Goal: Information Seeking & Learning: Learn about a topic

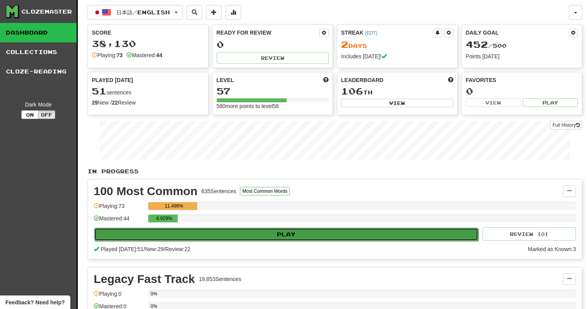
click at [248, 238] on button "Play" at bounding box center [286, 234] width 384 height 13
select select "**"
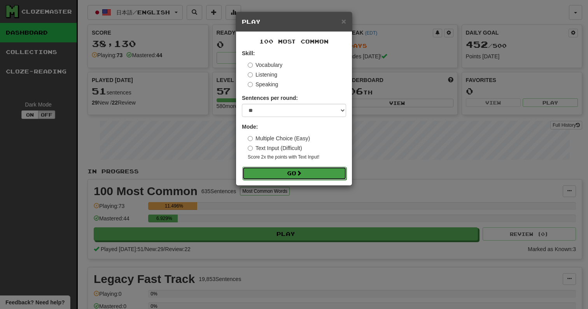
click at [275, 168] on button "Go" at bounding box center [294, 173] width 104 height 13
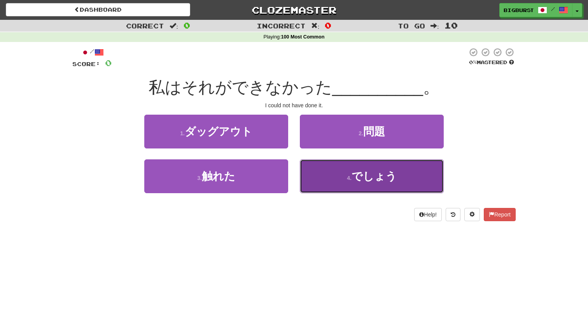
click at [344, 170] on button "4 . でしょう" at bounding box center [372, 176] width 144 height 34
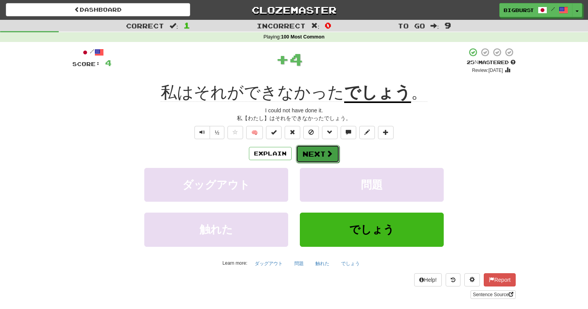
click at [324, 155] on button "Next" at bounding box center [318, 154] width 44 height 18
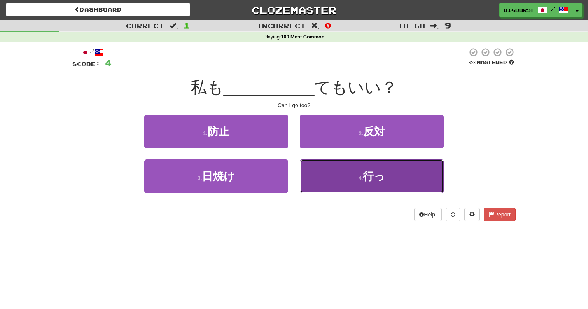
click at [328, 187] on button "4 . 行っ" at bounding box center [372, 176] width 144 height 34
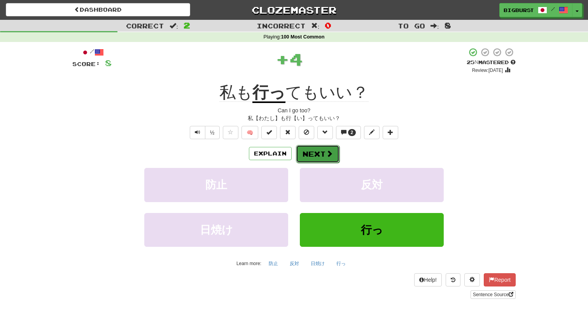
click at [317, 159] on button "Next" at bounding box center [318, 154] width 44 height 18
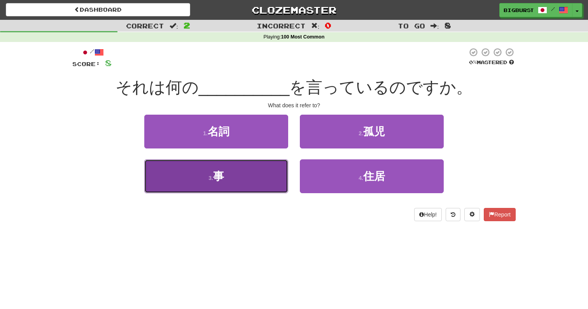
click at [275, 181] on button "3 . 事" at bounding box center [216, 176] width 144 height 34
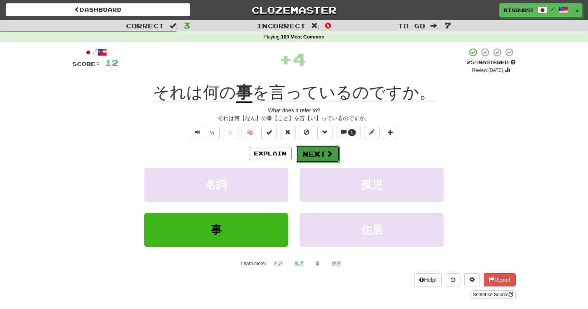
click at [324, 160] on button "Next" at bounding box center [318, 154] width 44 height 18
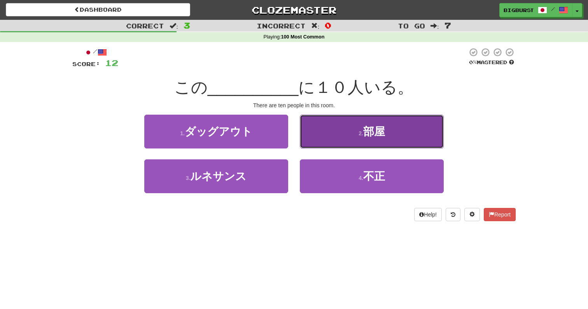
click at [347, 134] on button "2 . 部屋" at bounding box center [372, 132] width 144 height 34
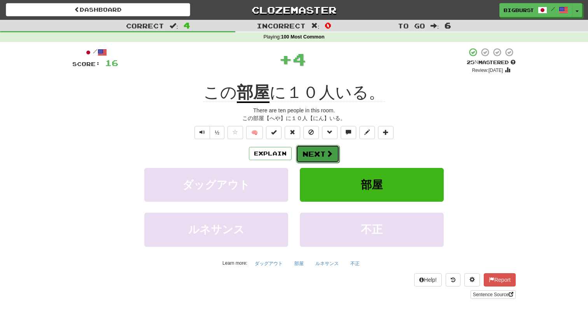
click at [323, 152] on button "Next" at bounding box center [318, 154] width 44 height 18
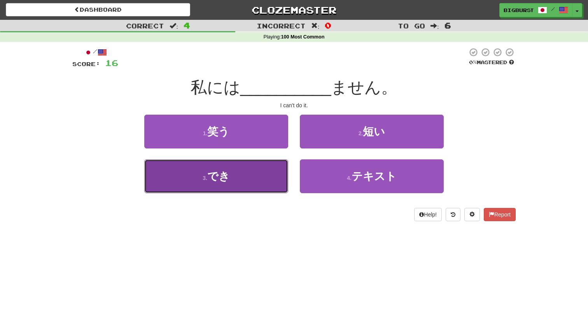
click at [257, 177] on button "3 . でき" at bounding box center [216, 176] width 144 height 34
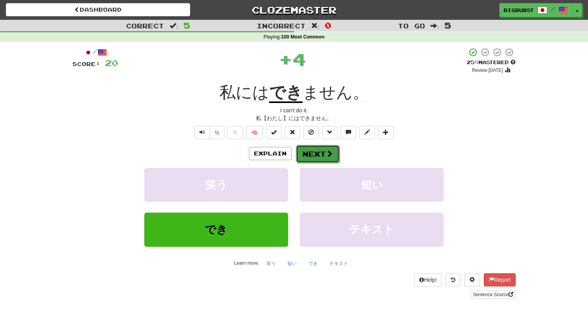
click at [322, 152] on button "Next" at bounding box center [318, 154] width 44 height 18
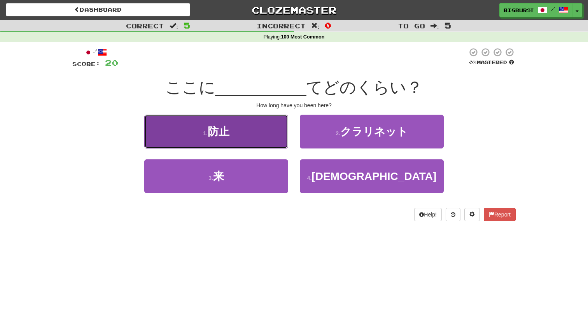
click at [258, 127] on button "1 . 防止" at bounding box center [216, 132] width 144 height 34
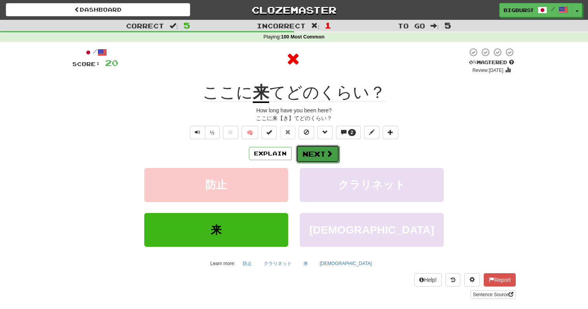
click at [319, 153] on button "Next" at bounding box center [318, 154] width 44 height 18
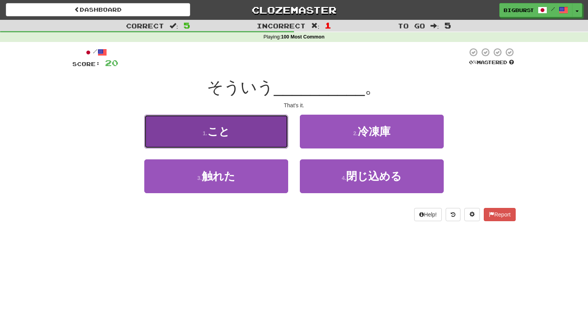
click at [255, 142] on button "1 . こと" at bounding box center [216, 132] width 144 height 34
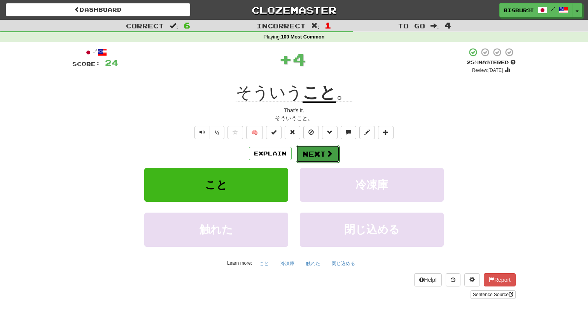
click at [322, 157] on button "Next" at bounding box center [318, 154] width 44 height 18
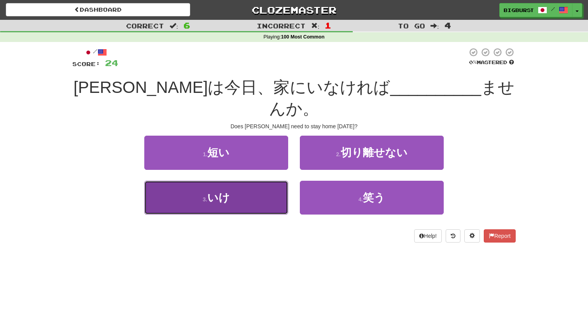
click at [261, 181] on button "3 . いけ" at bounding box center [216, 198] width 144 height 34
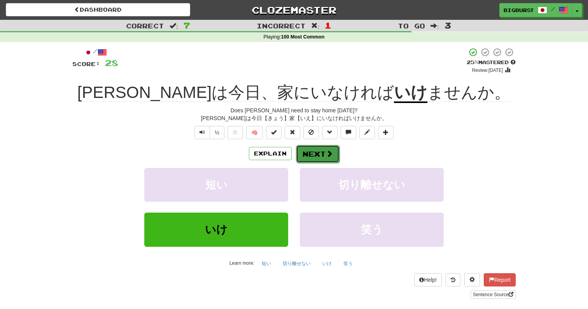
click at [329, 154] on span at bounding box center [329, 153] width 7 height 7
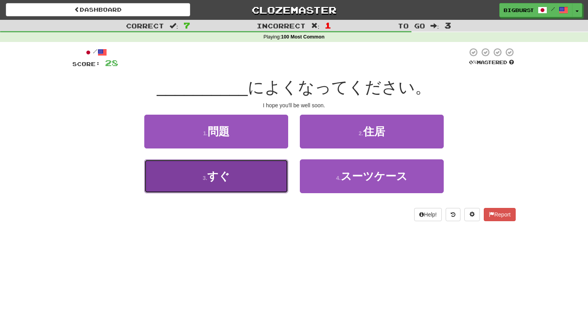
click at [273, 177] on button "3 . すぐ" at bounding box center [216, 176] width 144 height 34
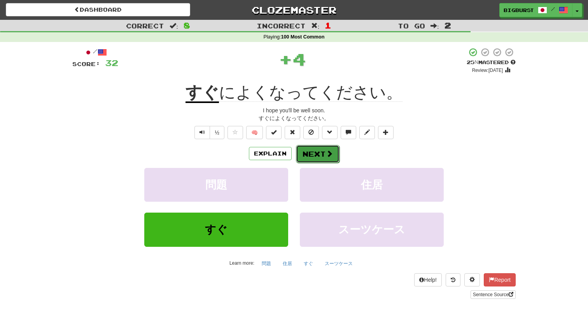
click at [323, 154] on button "Next" at bounding box center [318, 154] width 44 height 18
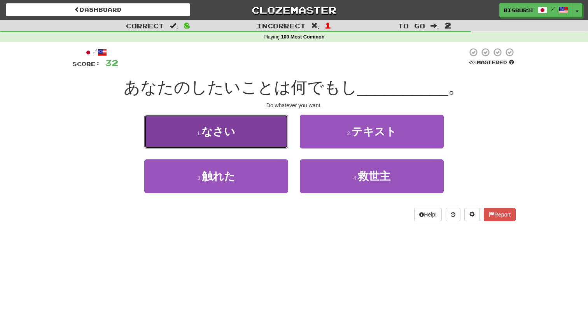
click at [253, 133] on button "1 . なさい" at bounding box center [216, 132] width 144 height 34
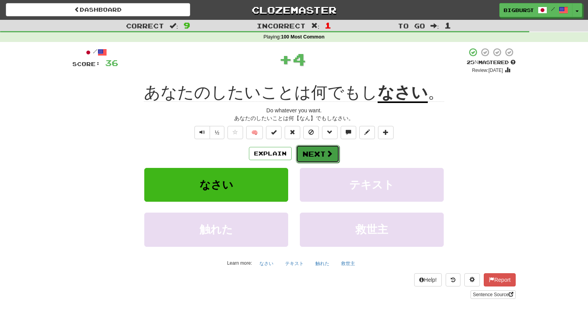
click at [327, 157] on span at bounding box center [329, 153] width 7 height 7
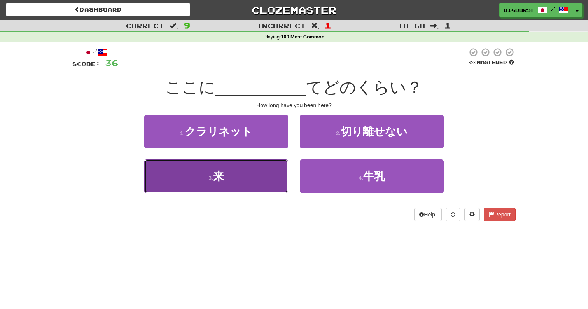
click at [264, 183] on button "3 . 来" at bounding box center [216, 176] width 144 height 34
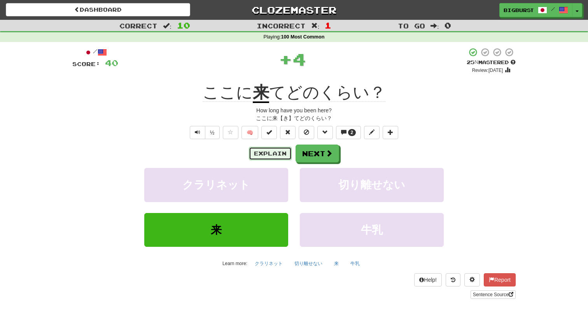
click at [282, 152] on button "Explain" at bounding box center [270, 153] width 43 height 13
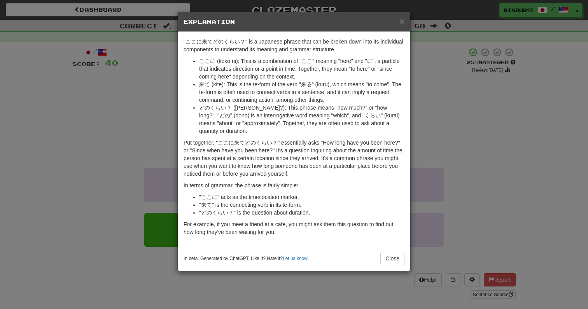
click at [331, 176] on p "Put together, "ここに来てどのくらい？" essentially asks "How long have you been here?" or …" at bounding box center [293, 158] width 221 height 39
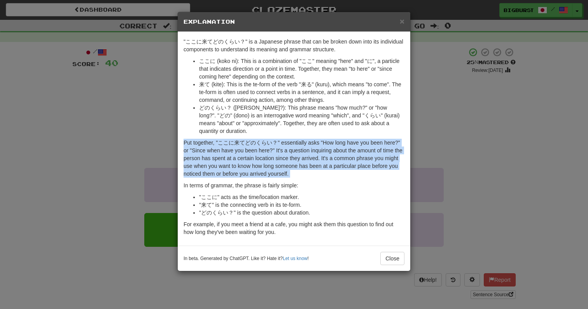
click at [331, 176] on p "Put together, "ここに来てどのくらい？" essentially asks "How long have you been here?" or …" at bounding box center [293, 158] width 221 height 39
click at [334, 172] on p "Put together, "ここに来てどのくらい？" essentially asks "How long have you been here?" or …" at bounding box center [293, 158] width 221 height 39
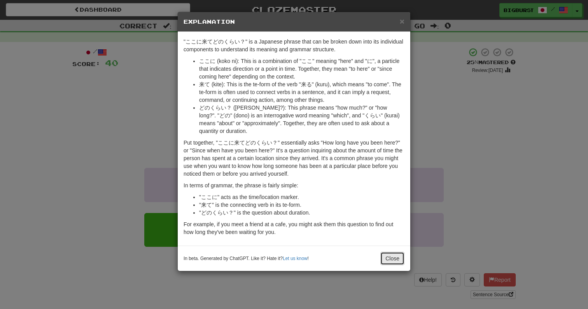
click at [388, 254] on button "Close" at bounding box center [392, 258] width 24 height 13
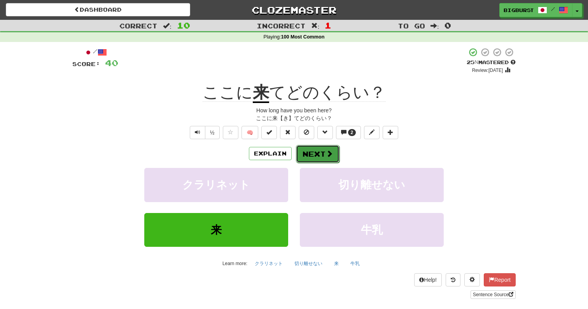
click at [320, 148] on button "Next" at bounding box center [318, 154] width 44 height 18
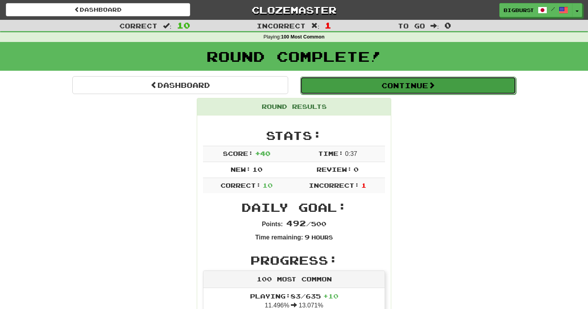
click at [340, 91] on button "Continue" at bounding box center [408, 86] width 216 height 18
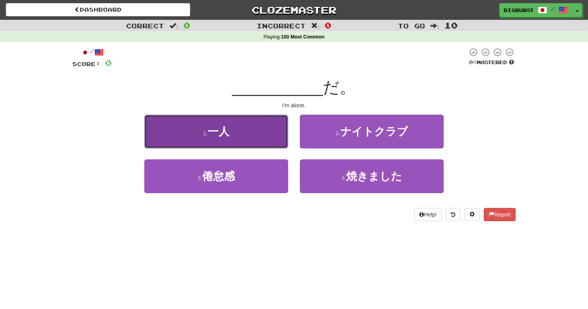
click at [247, 136] on button "1 . 一人" at bounding box center [216, 132] width 144 height 34
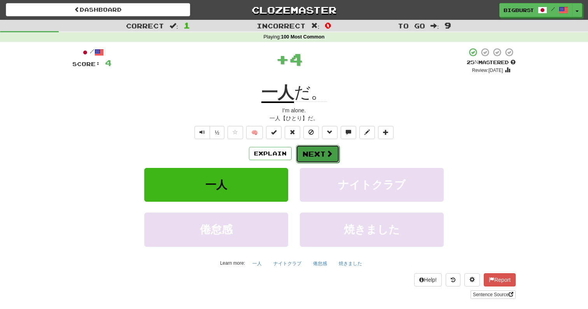
click at [328, 152] on span at bounding box center [329, 153] width 7 height 7
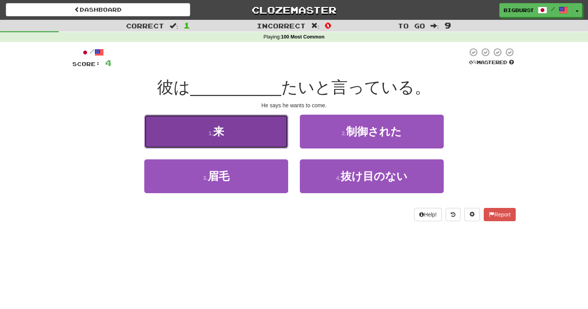
click at [266, 134] on button "1 . 来" at bounding box center [216, 132] width 144 height 34
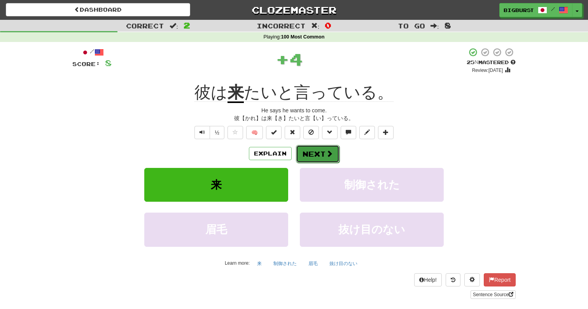
click at [317, 152] on button "Next" at bounding box center [318, 154] width 44 height 18
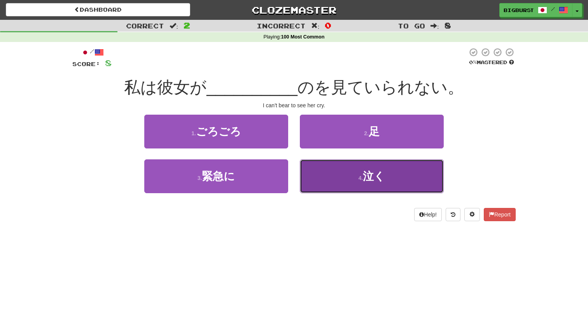
click at [349, 178] on button "4 . 泣く" at bounding box center [372, 176] width 144 height 34
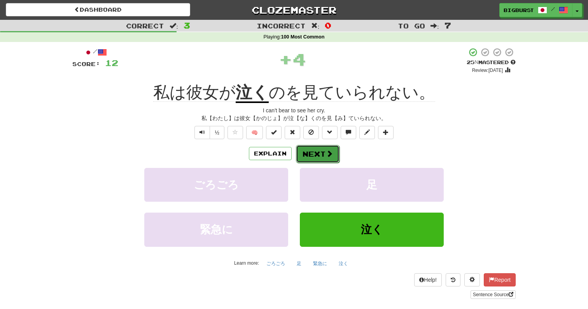
click at [321, 156] on button "Next" at bounding box center [318, 154] width 44 height 18
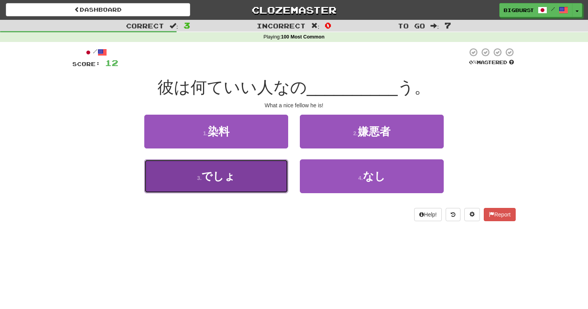
click at [262, 181] on button "3 . でしょ" at bounding box center [216, 176] width 144 height 34
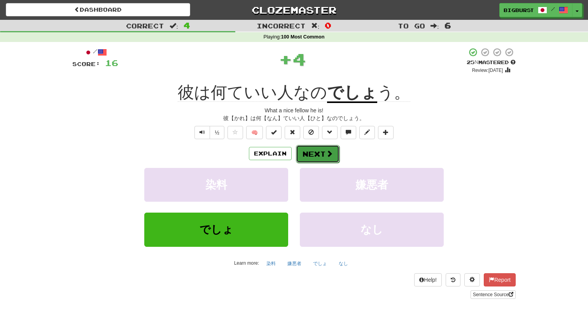
click at [327, 155] on span at bounding box center [329, 153] width 7 height 7
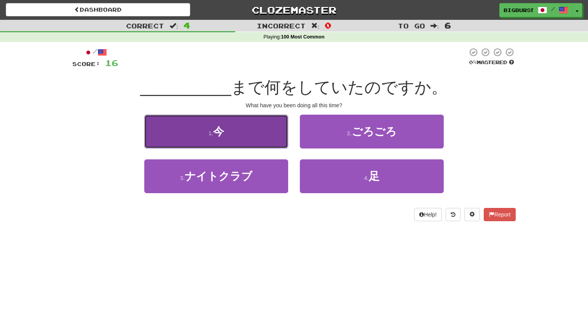
click at [261, 130] on button "1 . 今" at bounding box center [216, 132] width 144 height 34
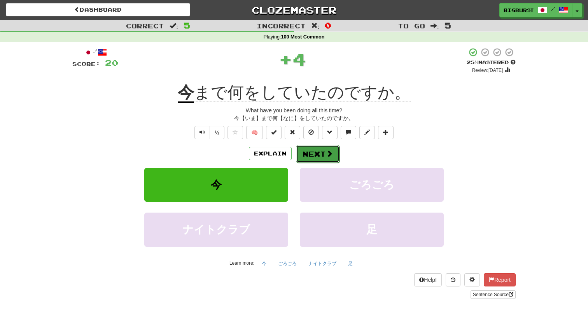
click at [317, 151] on button "Next" at bounding box center [318, 154] width 44 height 18
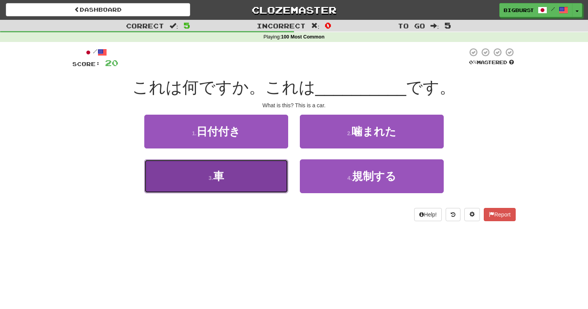
click at [261, 182] on button "3 . 車" at bounding box center [216, 176] width 144 height 34
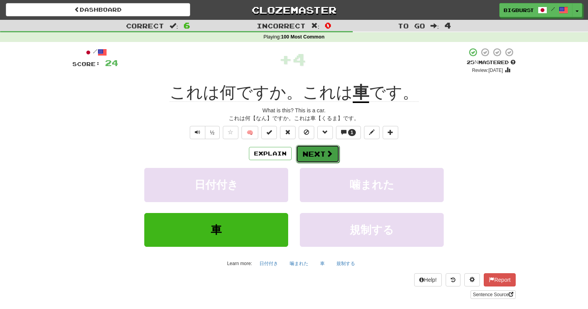
click at [322, 156] on button "Next" at bounding box center [318, 154] width 44 height 18
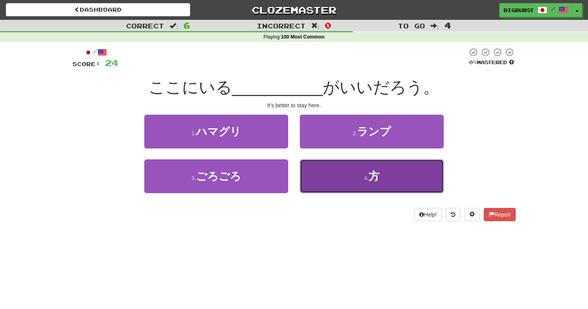
click at [317, 169] on button "4 . 方" at bounding box center [372, 176] width 144 height 34
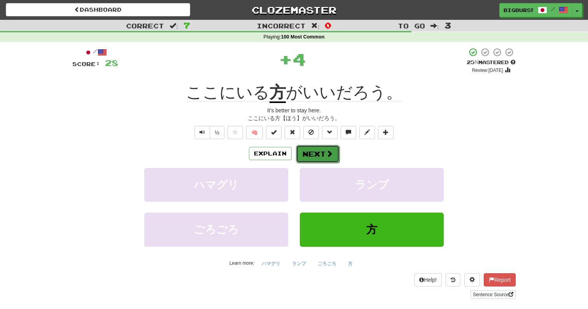
click at [311, 148] on button "Next" at bounding box center [318, 154] width 44 height 18
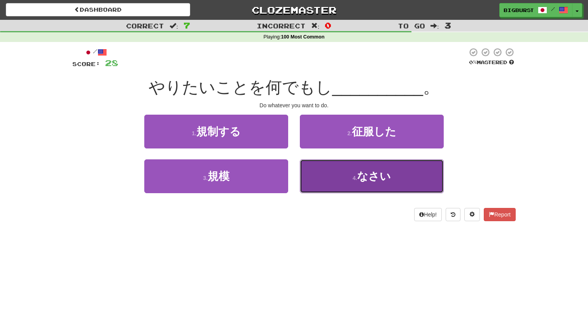
click at [318, 173] on button "4 . なさい" at bounding box center [372, 176] width 144 height 34
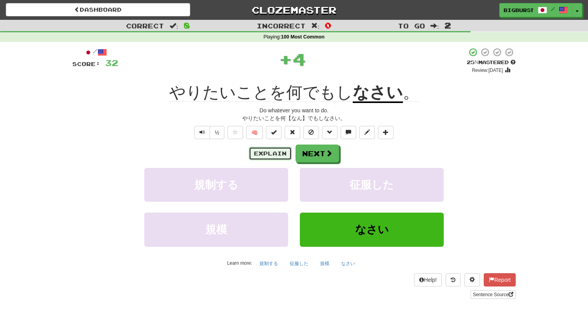
click at [279, 156] on button "Explain" at bounding box center [270, 153] width 43 height 13
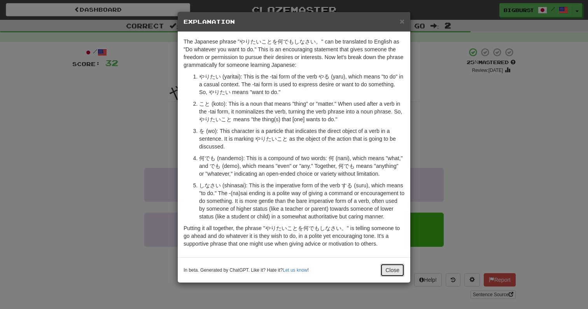
click at [391, 269] on button "Close" at bounding box center [392, 270] width 24 height 13
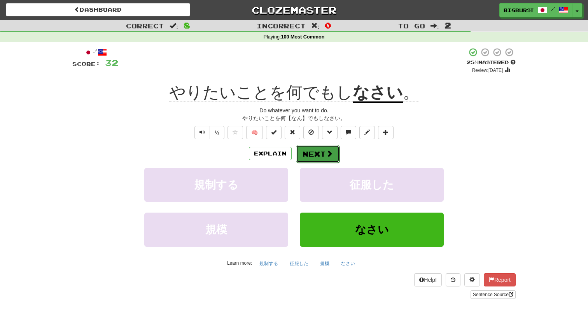
click at [325, 155] on button "Next" at bounding box center [318, 154] width 44 height 18
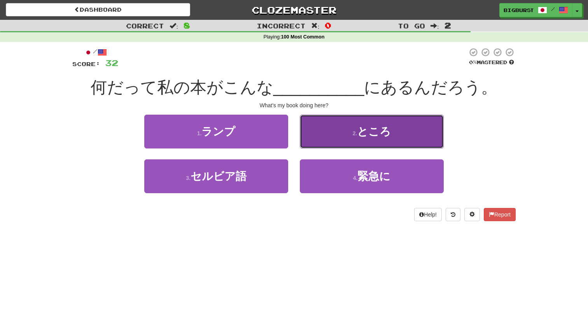
click at [337, 140] on button "2 . ところ" at bounding box center [372, 132] width 144 height 34
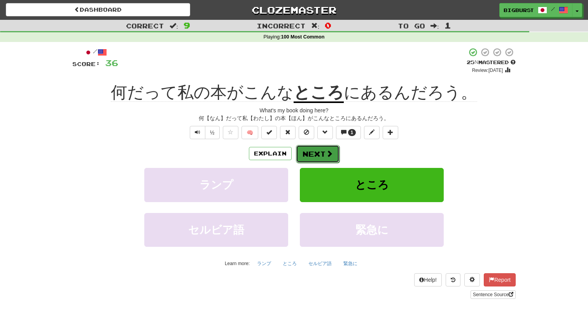
click at [319, 156] on button "Next" at bounding box center [318, 154] width 44 height 18
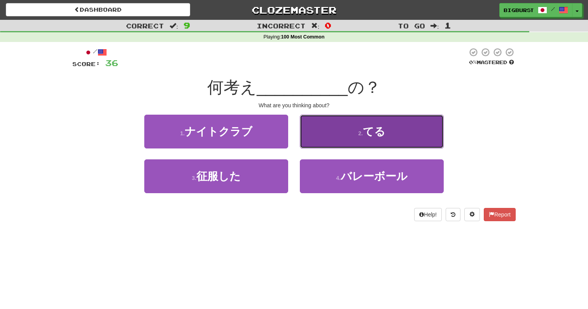
click at [319, 140] on button "2 . てる" at bounding box center [372, 132] width 144 height 34
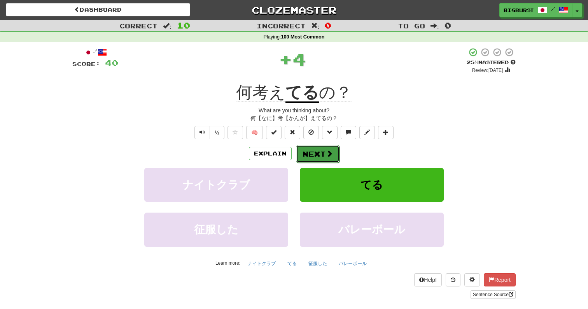
click at [327, 155] on span at bounding box center [329, 153] width 7 height 7
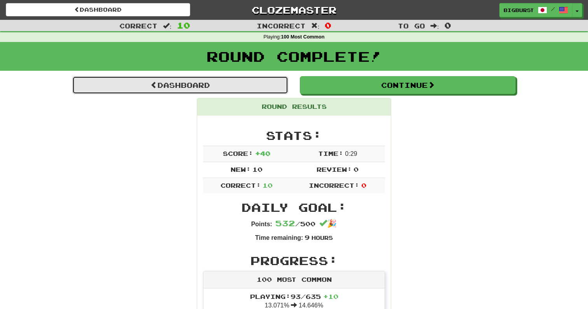
click at [238, 87] on link "Dashboard" at bounding box center [180, 85] width 216 height 18
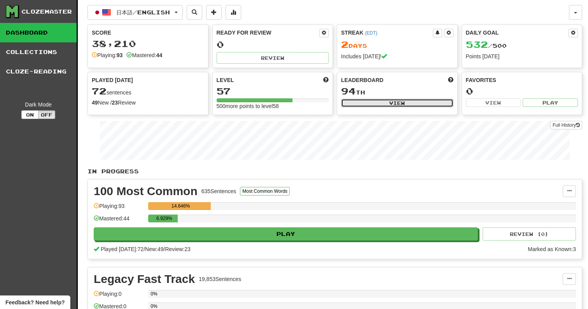
click at [364, 101] on button "View" at bounding box center [397, 103] width 112 height 9
select select "**********"
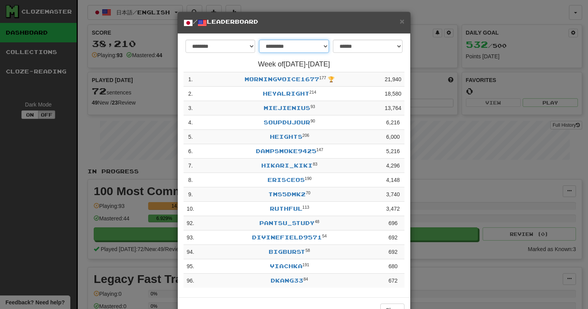
click at [303, 48] on select "**********" at bounding box center [294, 46] width 70 height 13
select select "********"
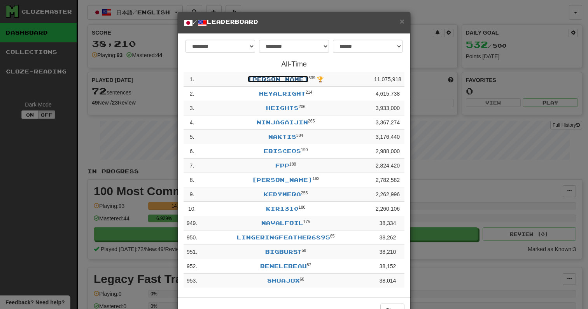
click at [283, 78] on link "[PERSON_NAME]" at bounding box center [278, 79] width 61 height 7
